Goal: Download file/media

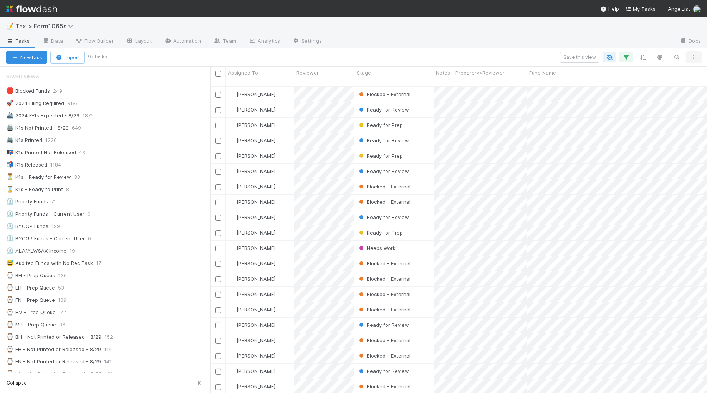
click at [694, 57] on icon "button" at bounding box center [694, 57] width 8 height 5
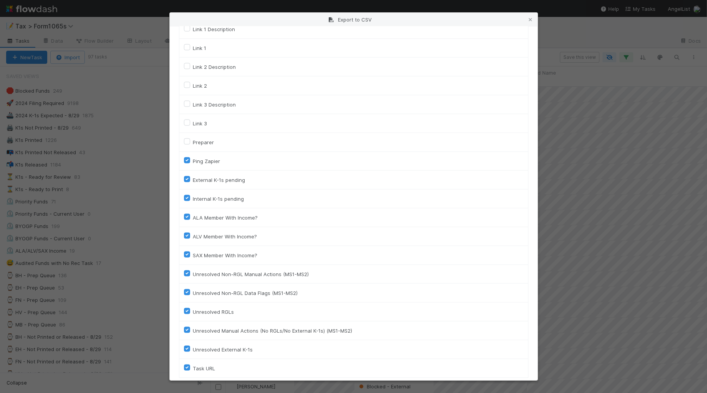
scroll to position [1040, 0]
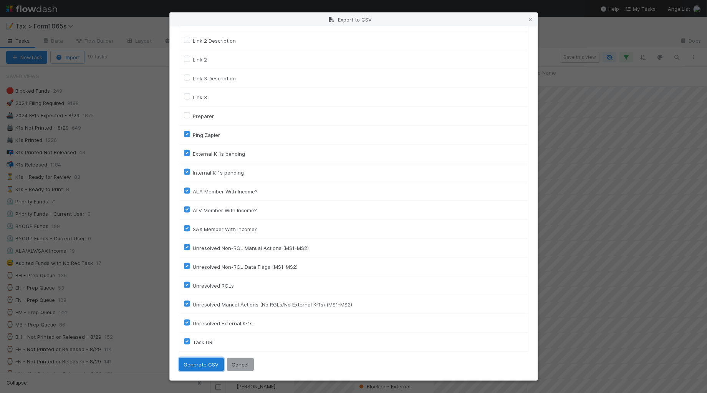
click at [202, 364] on button "Generate CSV" at bounding box center [201, 364] width 45 height 13
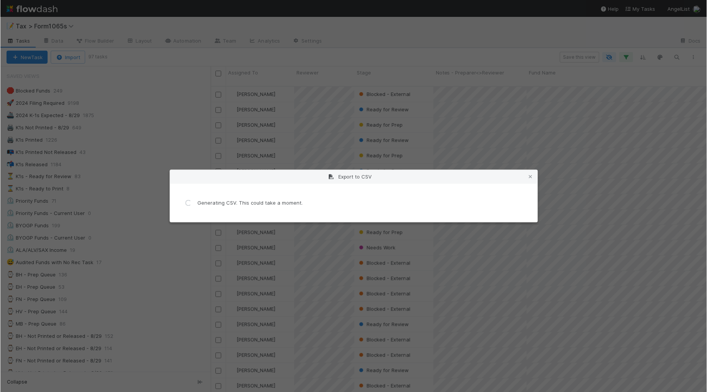
scroll to position [0, 0]
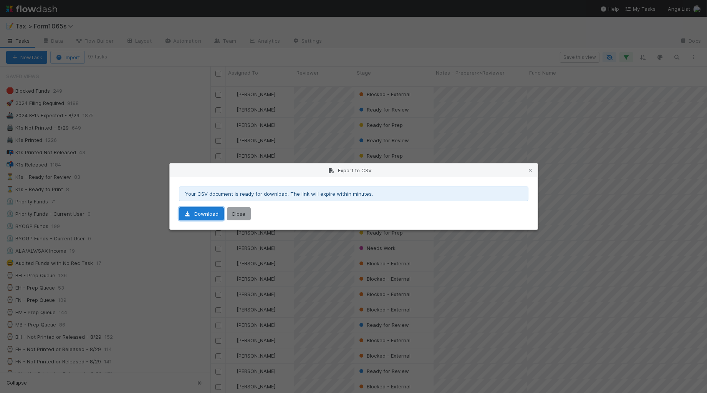
click at [196, 215] on link "Download" at bounding box center [201, 213] width 45 height 13
click at [101, 164] on div "Export to CSV Your CSV document is ready for download. The link will expire wit…" at bounding box center [353, 196] width 707 height 393
click at [531, 168] on icon at bounding box center [531, 170] width 8 height 5
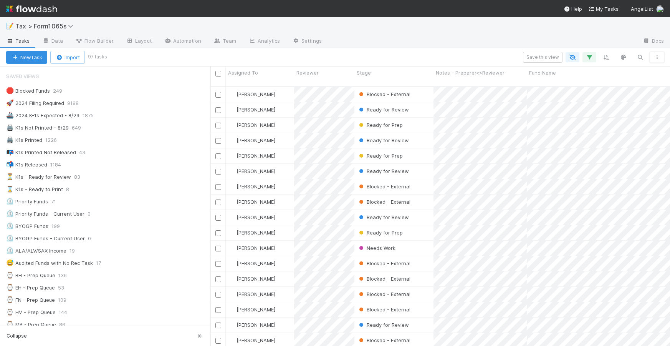
scroll to position [258, 452]
click at [659, 56] on icon "button" at bounding box center [657, 57] width 8 height 5
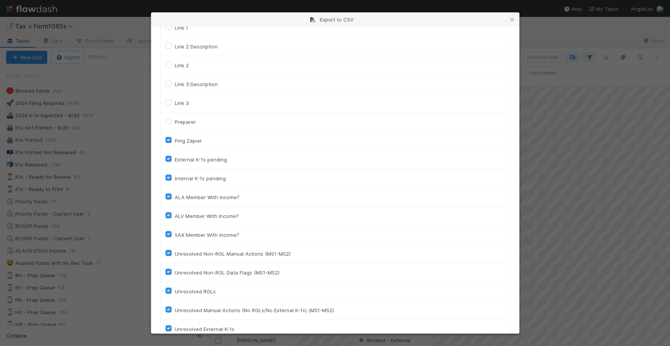
scroll to position [1087, 0]
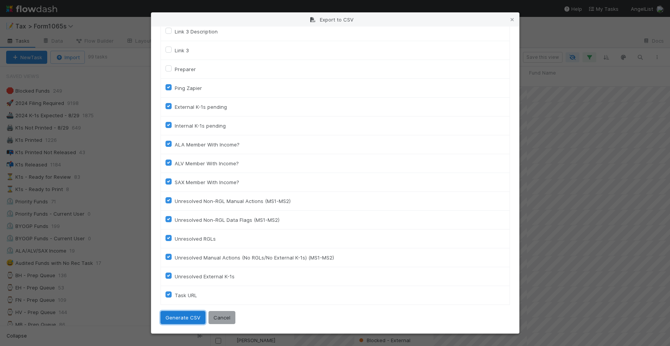
click at [180, 319] on button "Generate CSV" at bounding box center [183, 317] width 45 height 13
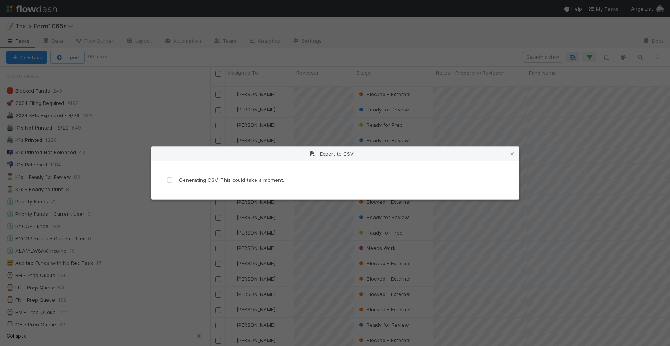
scroll to position [0, 0]
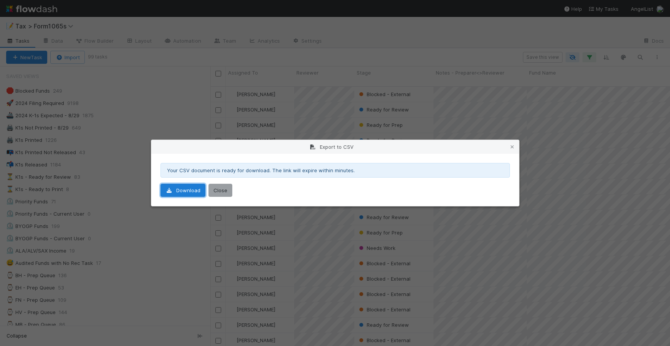
click at [187, 193] on link "Download" at bounding box center [183, 190] width 45 height 13
click at [662, 112] on div "Export to CSV Your CSV document is ready for download. The link will expire wit…" at bounding box center [335, 173] width 670 height 346
click at [514, 147] on icon at bounding box center [513, 146] width 8 height 5
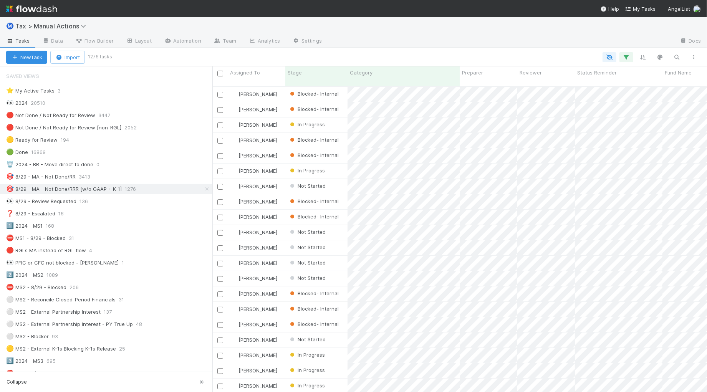
scroll to position [305, 487]
click at [693, 58] on icon "button" at bounding box center [694, 57] width 8 height 5
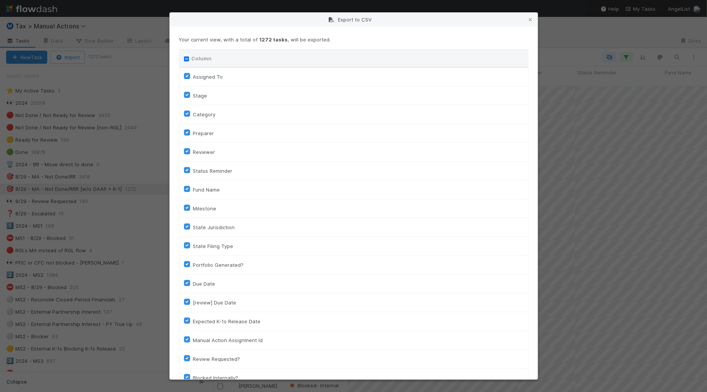
click at [187, 56] on input "Column" at bounding box center [186, 58] width 5 height 5
checkbox input "true"
click at [186, 60] on input "Column" at bounding box center [186, 58] width 5 height 5
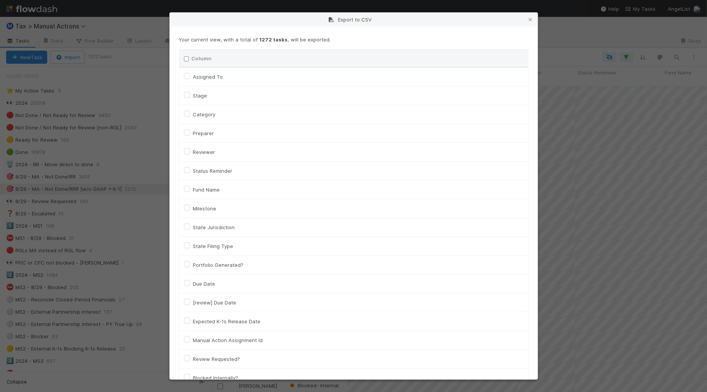
checkbox input "false"
checkbox To "false"
checkbox input "false"
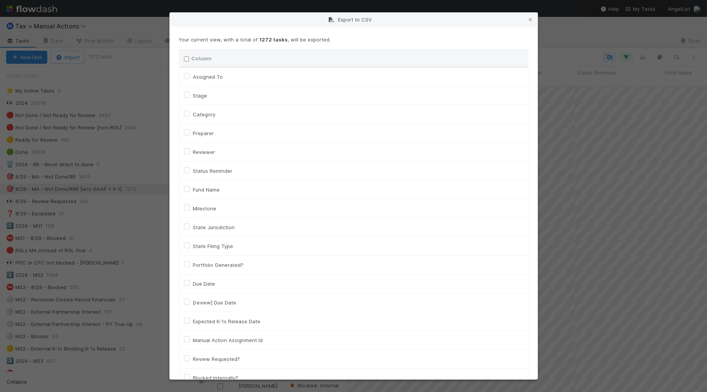
checkbox input "false"
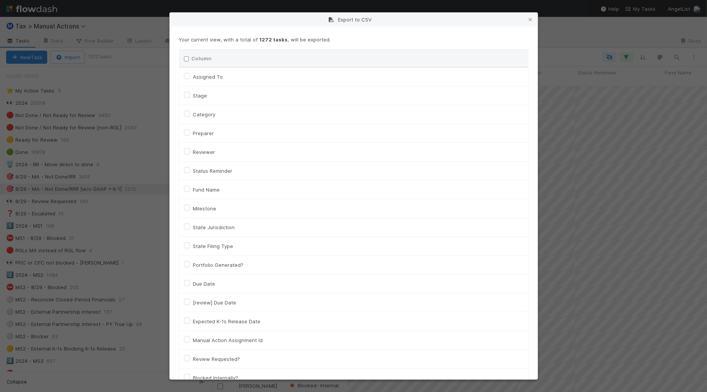
checkbox input "false"
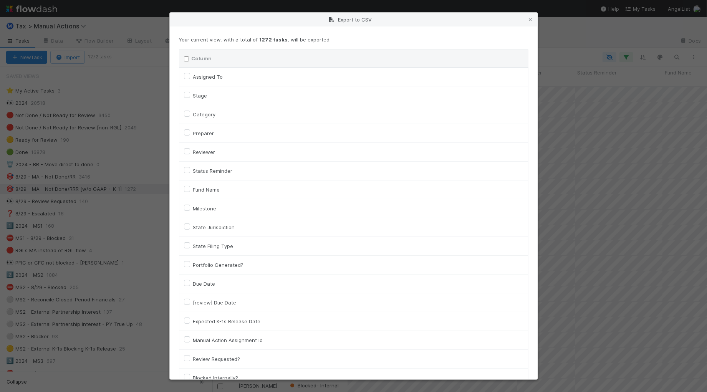
checkbox input "false"
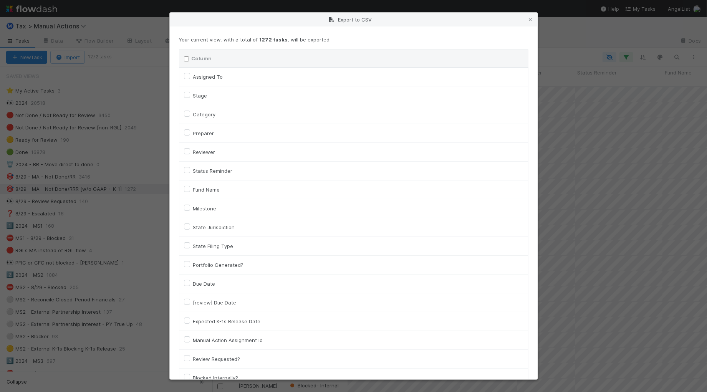
checkbox input "false"
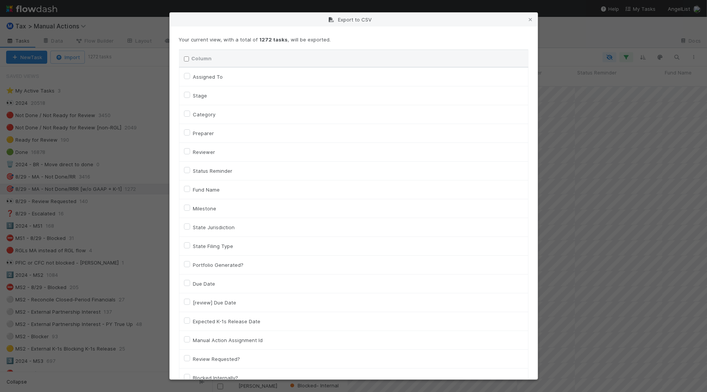
checkbox input "false"
checkbox On "false"
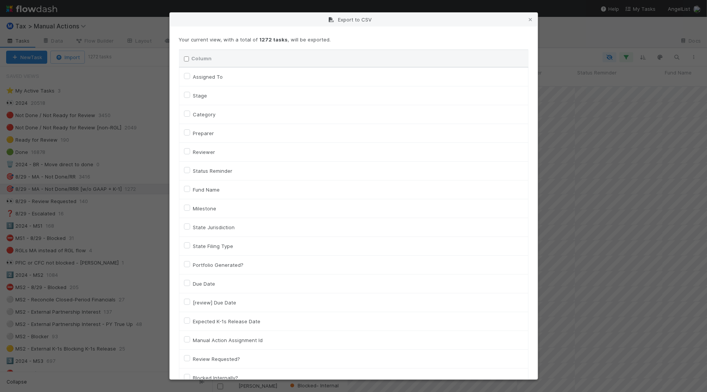
checkbox On "false"
checkbox input "false"
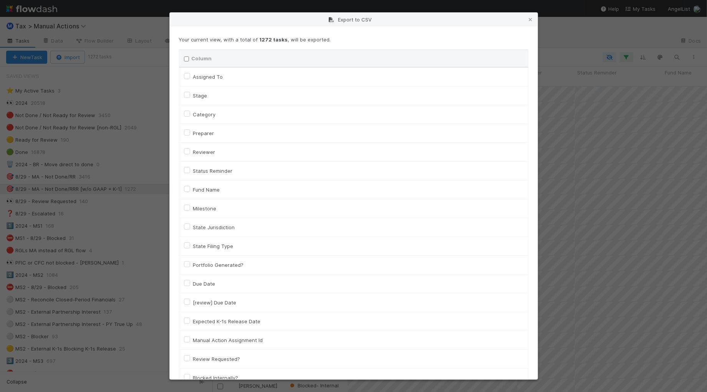
checkbox input "false"
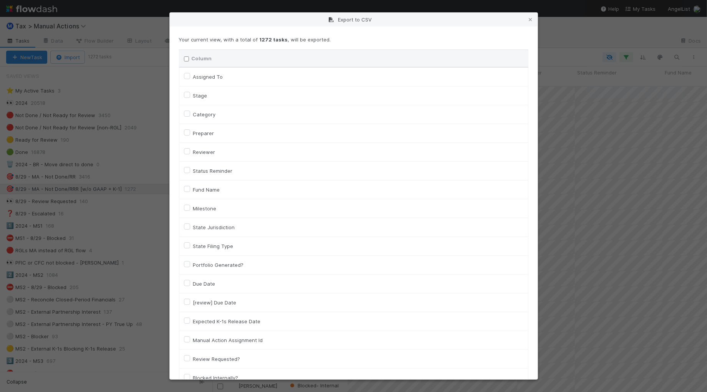
checkbox input "false"
checkbox URL "false"
click at [207, 77] on label "Assigned To" at bounding box center [208, 76] width 30 height 9
click at [190, 77] on To "Assigned To" at bounding box center [187, 75] width 6 height 7
click at [212, 75] on label "Assigned To" at bounding box center [208, 76] width 30 height 9
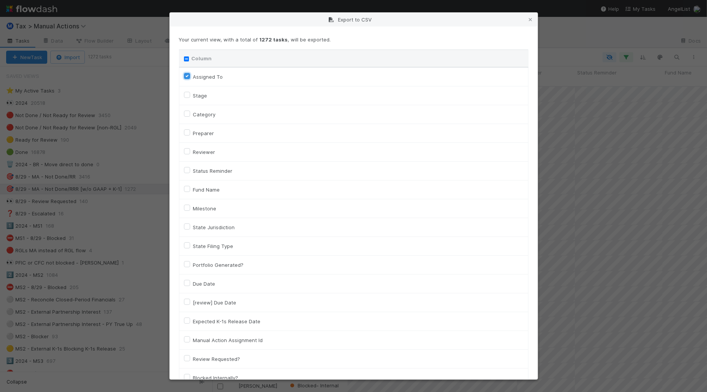
click at [190, 75] on To "Assigned To" at bounding box center [187, 75] width 6 height 7
click at [218, 73] on label "Assigned To" at bounding box center [208, 76] width 30 height 9
click at [190, 73] on To "Assigned To" at bounding box center [187, 75] width 6 height 7
checkbox To "true"
click at [209, 191] on label "Fund Name" at bounding box center [206, 189] width 27 height 9
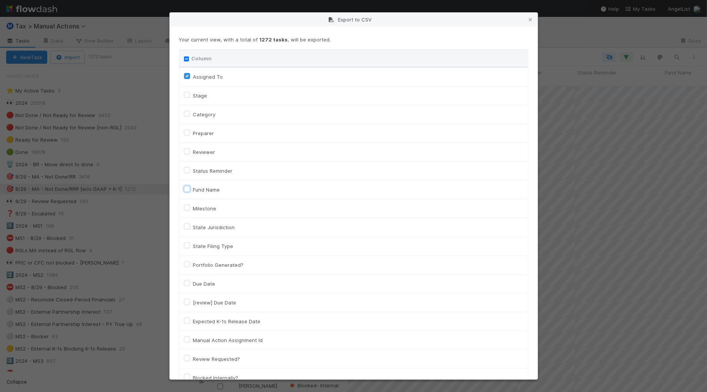
click at [190, 191] on input "Fund Name" at bounding box center [187, 188] width 6 height 7
checkbox input "true"
click at [207, 115] on label "Category" at bounding box center [204, 114] width 23 height 9
click at [190, 115] on input "Category" at bounding box center [187, 113] width 6 height 7
checkbox input "true"
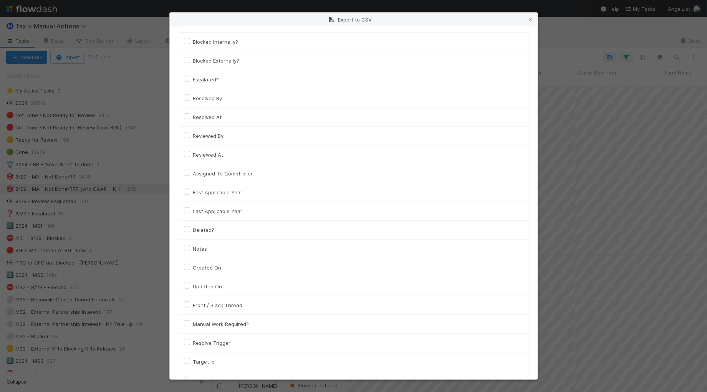
scroll to position [432, 0]
click at [200, 289] on label "Llc Id" at bounding box center [199, 284] width 12 height 9
click at [190, 287] on input "Llc Id" at bounding box center [187, 283] width 6 height 7
checkbox input "true"
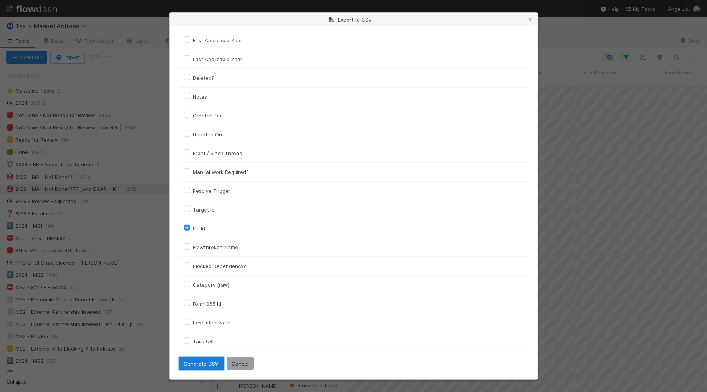
click at [206, 364] on button "Generate CSV" at bounding box center [201, 363] width 45 height 13
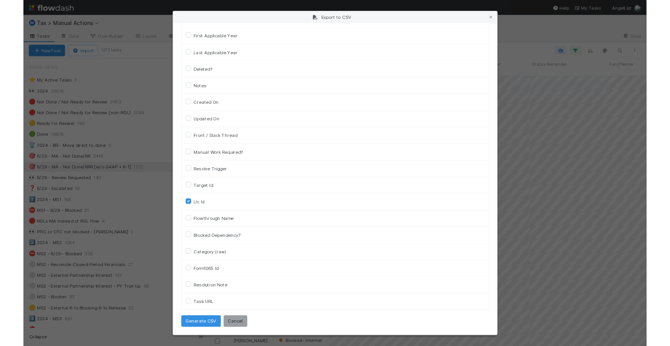
scroll to position [0, 0]
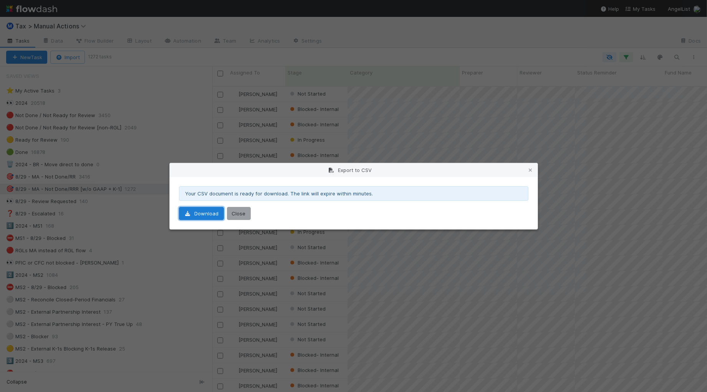
click at [213, 217] on link "Download" at bounding box center [201, 213] width 45 height 13
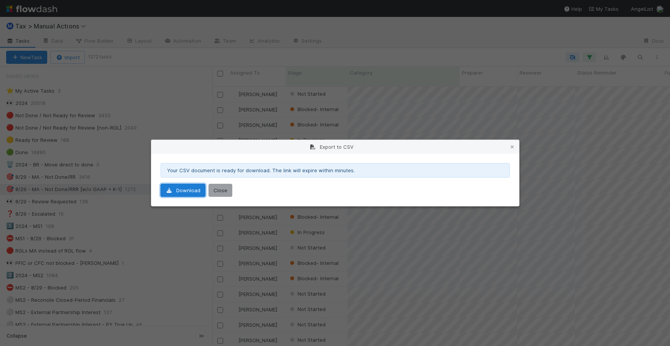
scroll to position [258, 450]
click at [513, 146] on icon at bounding box center [513, 146] width 8 height 5
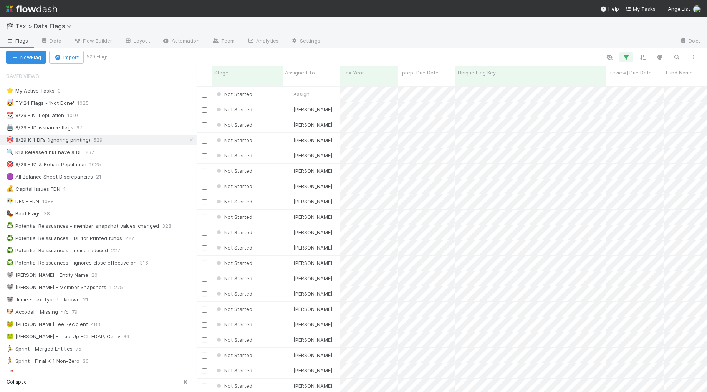
scroll to position [305, 504]
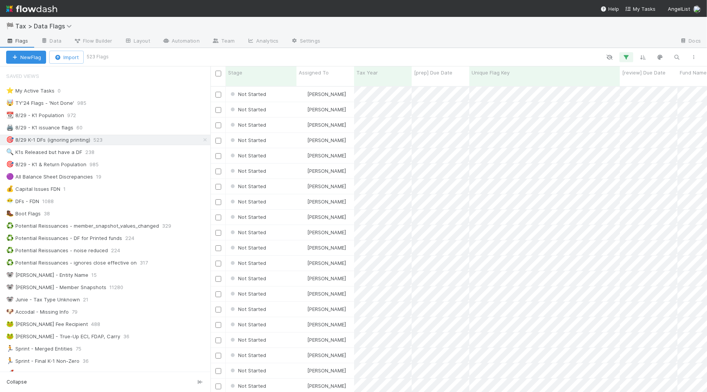
scroll to position [8, 7]
click at [371, 34] on div "🏁 Tax > Data Flags" at bounding box center [353, 26] width 707 height 18
click at [104, 153] on div "🔍 K1s Released but have a DF 238" at bounding box center [108, 152] width 204 height 10
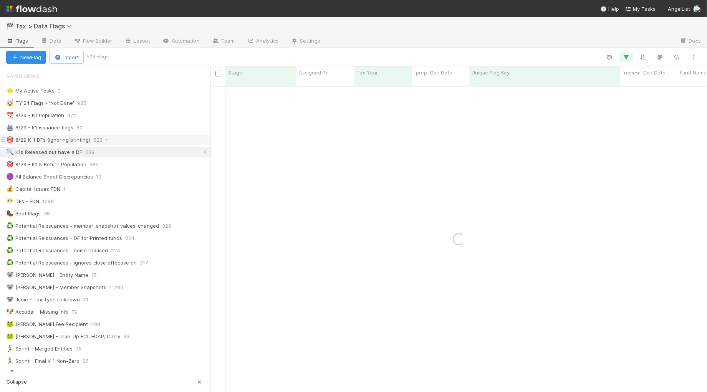
click at [112, 142] on div "🎯 8/29 K-1 DFs (ignoring printing) 523" at bounding box center [108, 140] width 204 height 10
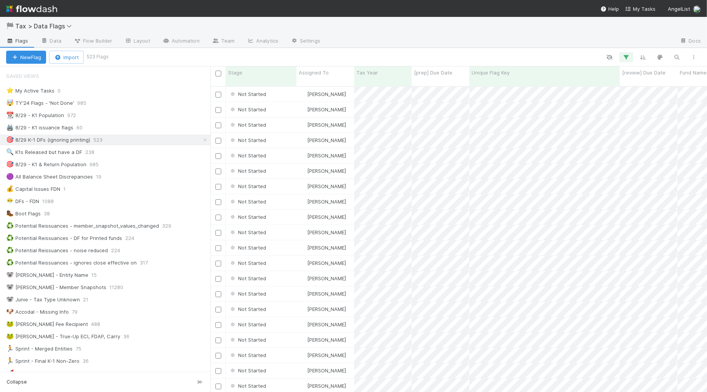
scroll to position [305, 489]
click at [691, 56] on icon "button" at bounding box center [694, 57] width 8 height 5
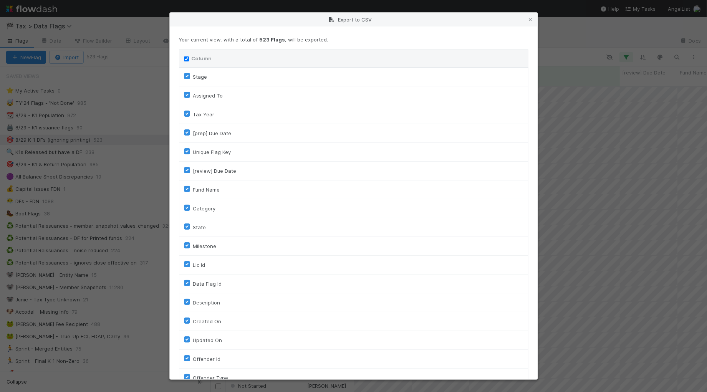
click at [187, 59] on input "Column" at bounding box center [186, 58] width 5 height 5
checkbox input "false"
checkbox To "false"
checkbox input "false"
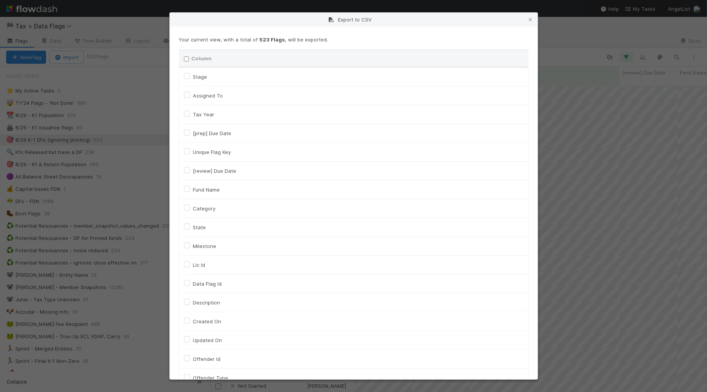
checkbox input "false"
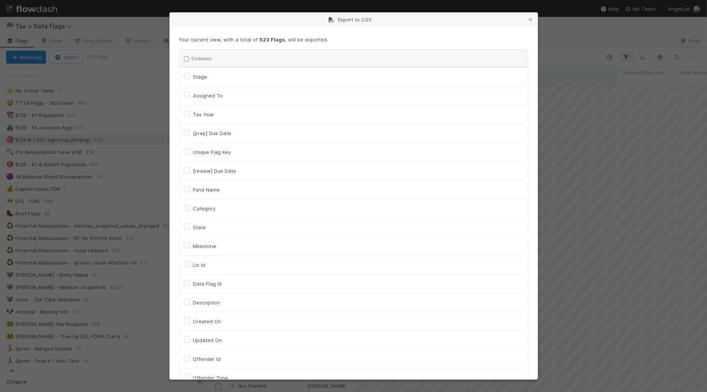
checkbox input "false"
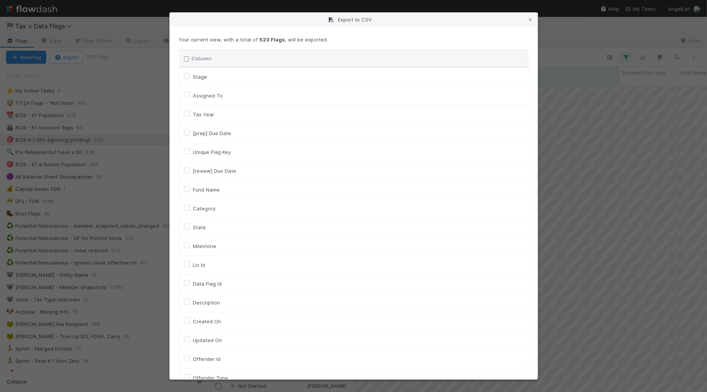
checkbox On "false"
checkbox input "false"
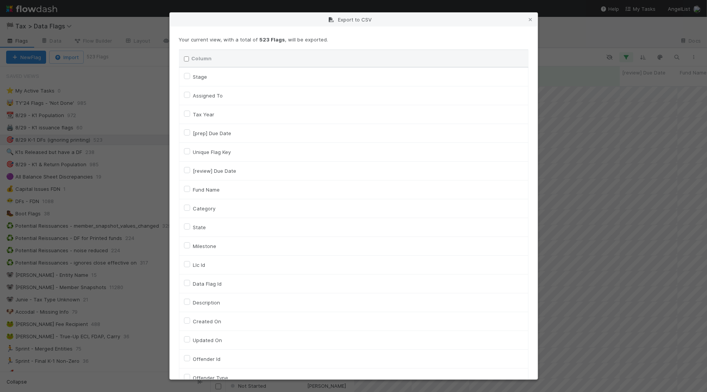
checkbox input "false"
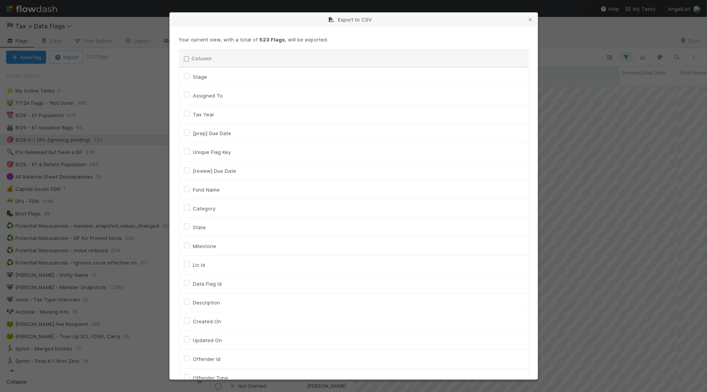
checkbox input "false"
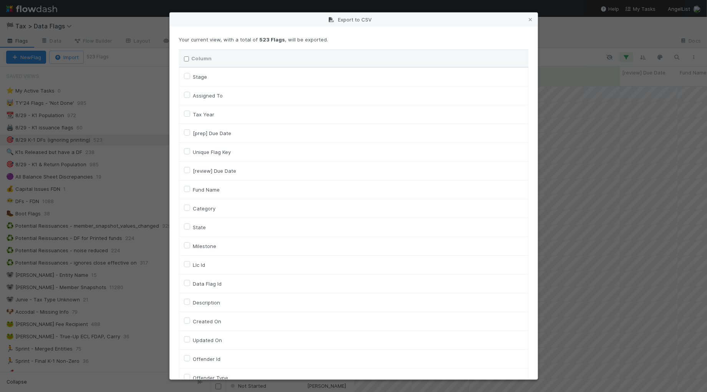
checkbox input "false"
checkbox URL "false"
click at [210, 95] on label "Assigned To" at bounding box center [208, 95] width 30 height 9
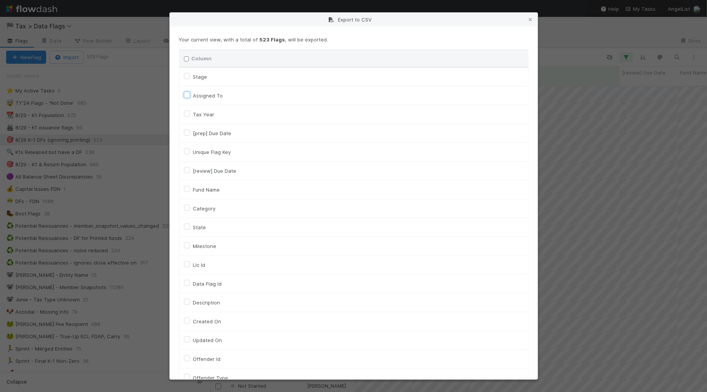
click at [190, 95] on To "Assigned To" at bounding box center [187, 94] width 6 height 7
checkbox To "true"
click at [212, 152] on label "Unique Flag Key" at bounding box center [212, 151] width 38 height 9
click at [190, 152] on input "Unique Flag Key" at bounding box center [187, 150] width 6 height 7
checkbox input "true"
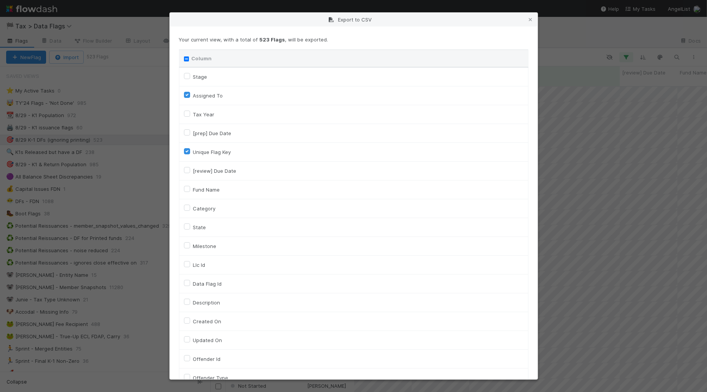
click at [208, 209] on label "Category" at bounding box center [204, 208] width 23 height 9
click at [190, 209] on input "Category" at bounding box center [187, 207] width 6 height 7
checkbox input "true"
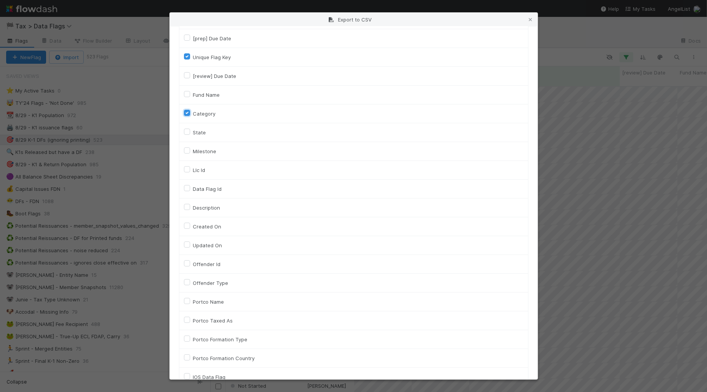
scroll to position [96, 0]
click at [205, 174] on label "Llc Id" at bounding box center [199, 168] width 12 height 9
click at [190, 171] on input "Llc Id" at bounding box center [187, 167] width 6 height 7
checkbox input "true"
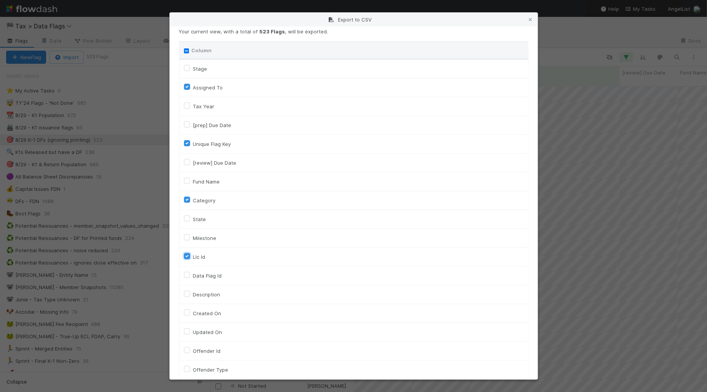
scroll to position [0, 0]
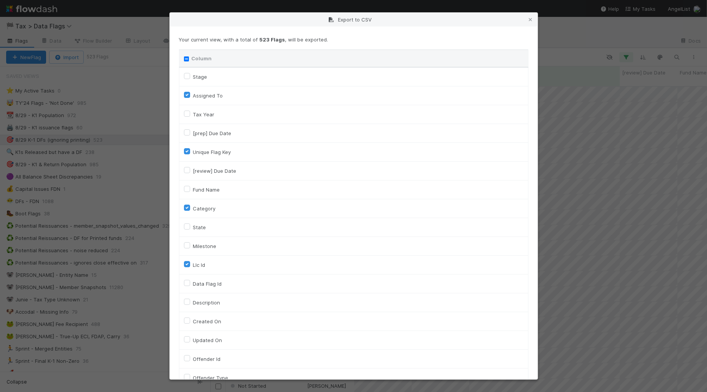
click at [211, 190] on label "Fund Name" at bounding box center [206, 189] width 27 height 9
click at [190, 190] on input "Fund Name" at bounding box center [187, 188] width 6 height 7
checkbox input "true"
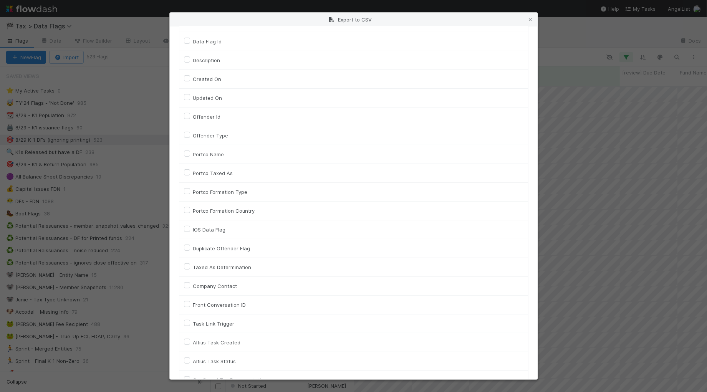
scroll to position [321, 0]
click at [199, 364] on button "Generate CSV" at bounding box center [201, 363] width 45 height 13
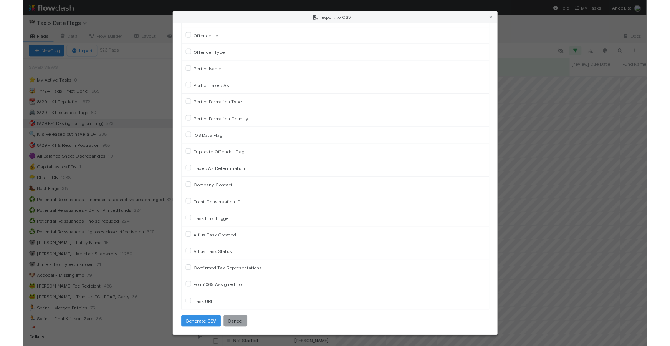
scroll to position [0, 0]
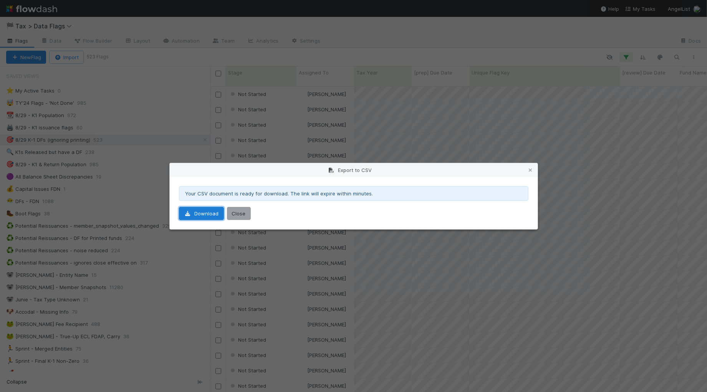
click at [210, 212] on link "Download" at bounding box center [201, 213] width 45 height 13
click at [575, 29] on div "Export to CSV Your CSV document is ready for download. The link will expire wit…" at bounding box center [353, 196] width 707 height 392
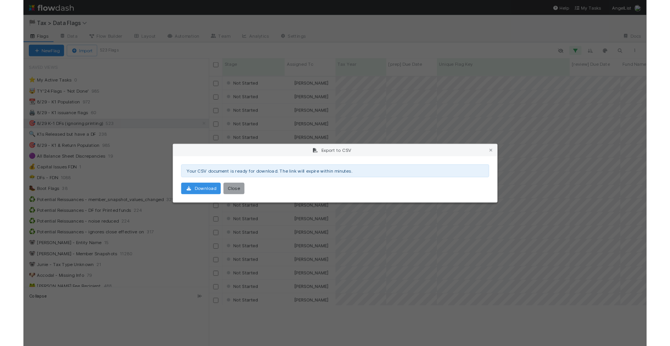
scroll to position [258, 452]
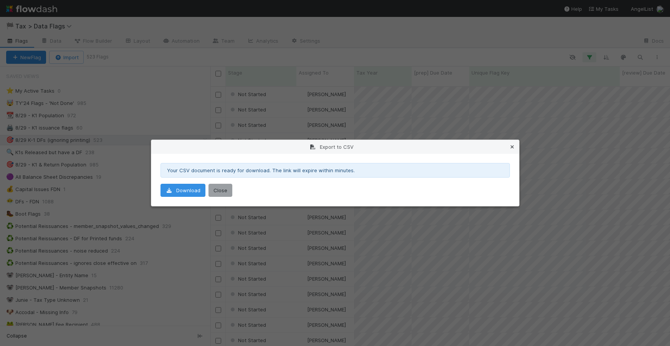
click at [512, 148] on icon at bounding box center [513, 146] width 8 height 5
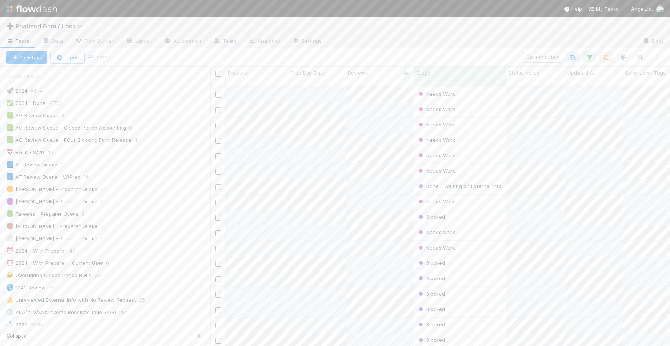
scroll to position [258, 452]
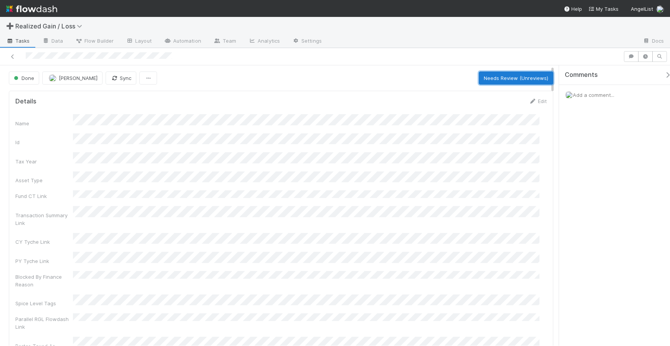
click at [497, 80] on button "Needs Review (Unreviews)" at bounding box center [516, 77] width 75 height 13
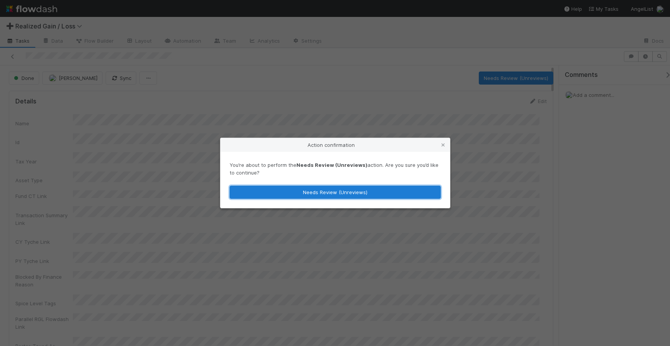
click at [341, 193] on button "Needs Review (Unreviews)" at bounding box center [335, 192] width 211 height 13
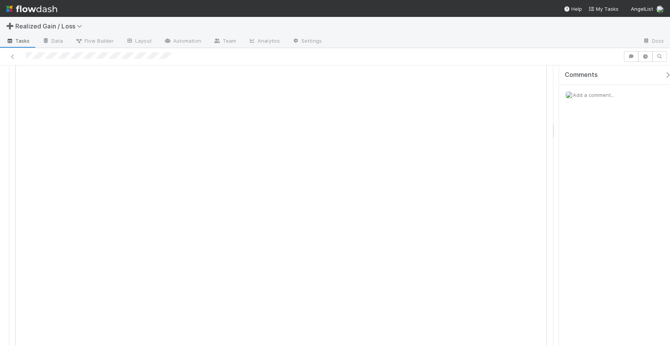
scroll to position [576, 0]
click at [525, 257] on icon at bounding box center [529, 259] width 8 height 5
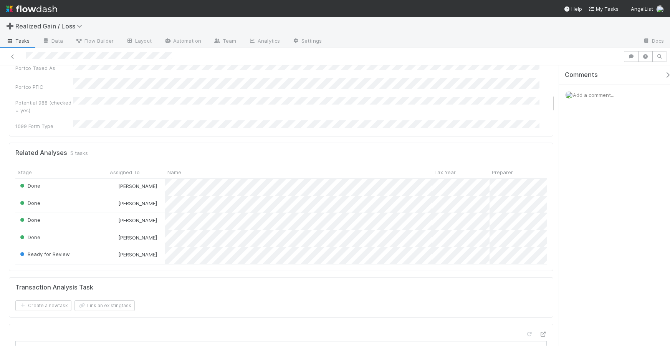
scroll to position [0, 0]
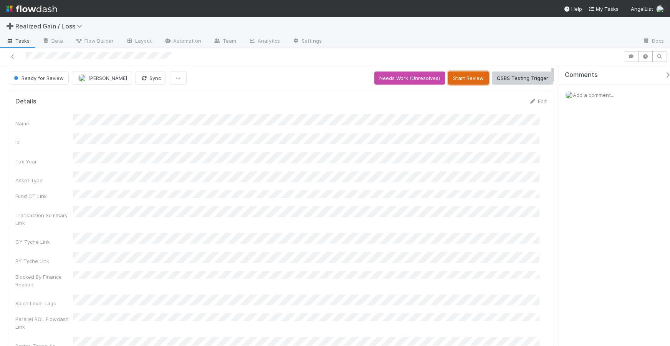
click at [469, 80] on button "Start Review" at bounding box center [468, 77] width 41 height 13
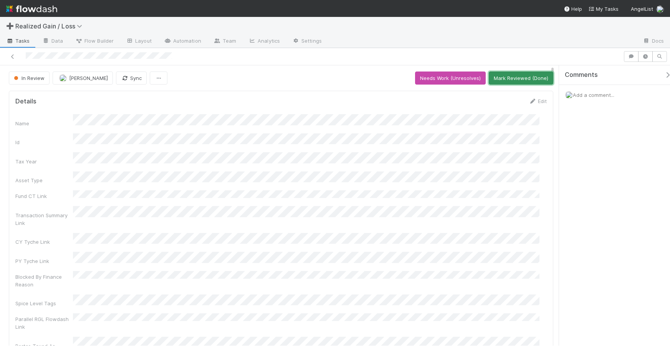
click at [536, 81] on button "Mark Reviewed (Done)" at bounding box center [521, 77] width 65 height 13
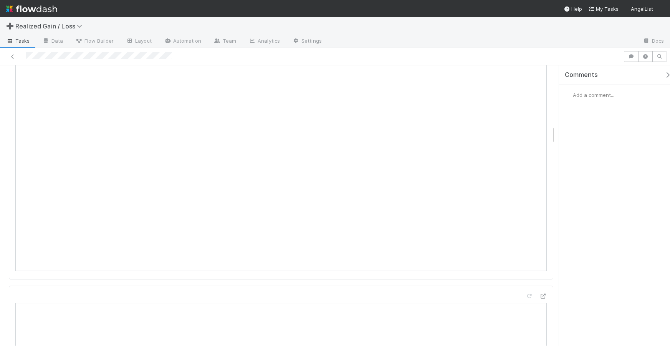
scroll to position [816, 0]
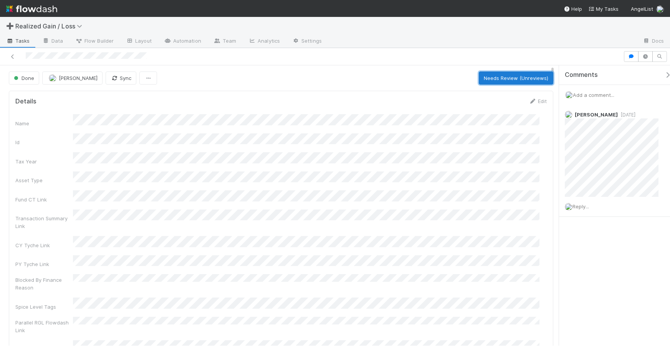
click at [502, 80] on button "Needs Review (Unreviews)" at bounding box center [516, 77] width 75 height 13
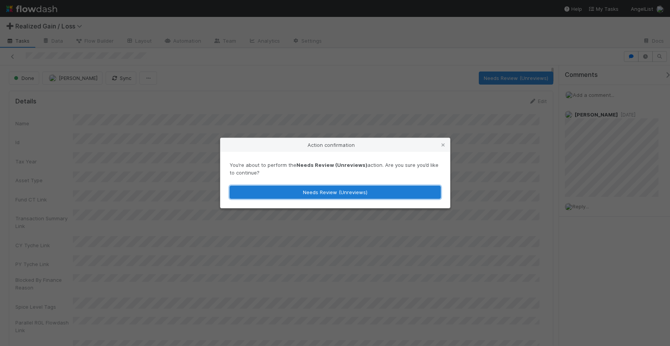
click at [392, 192] on button "Needs Review (Unreviews)" at bounding box center [335, 192] width 211 height 13
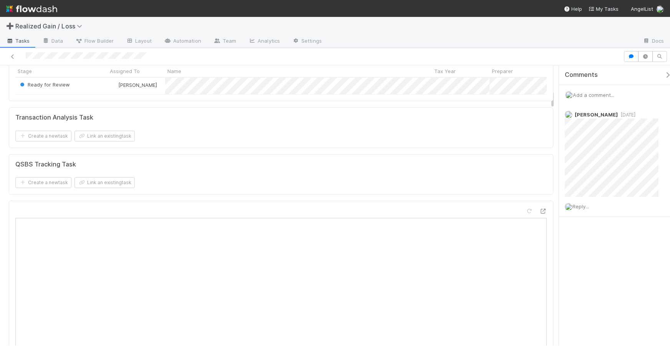
scroll to position [384, 0]
click at [525, 207] on icon at bounding box center [529, 209] width 8 height 5
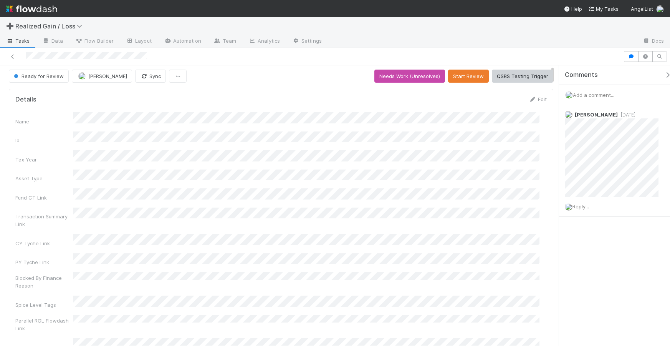
scroll to position [0, 0]
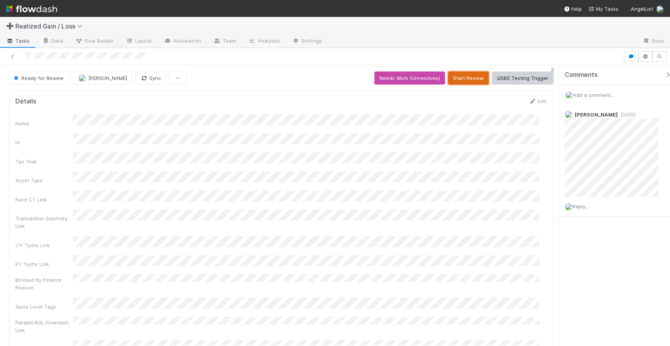
click at [456, 79] on button "Start Review" at bounding box center [468, 77] width 41 height 13
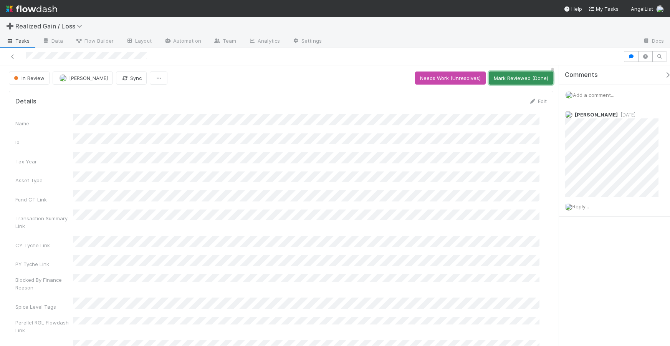
click at [517, 82] on button "Mark Reviewed (Done)" at bounding box center [521, 77] width 65 height 13
